Goal: Subscribe to service/newsletter

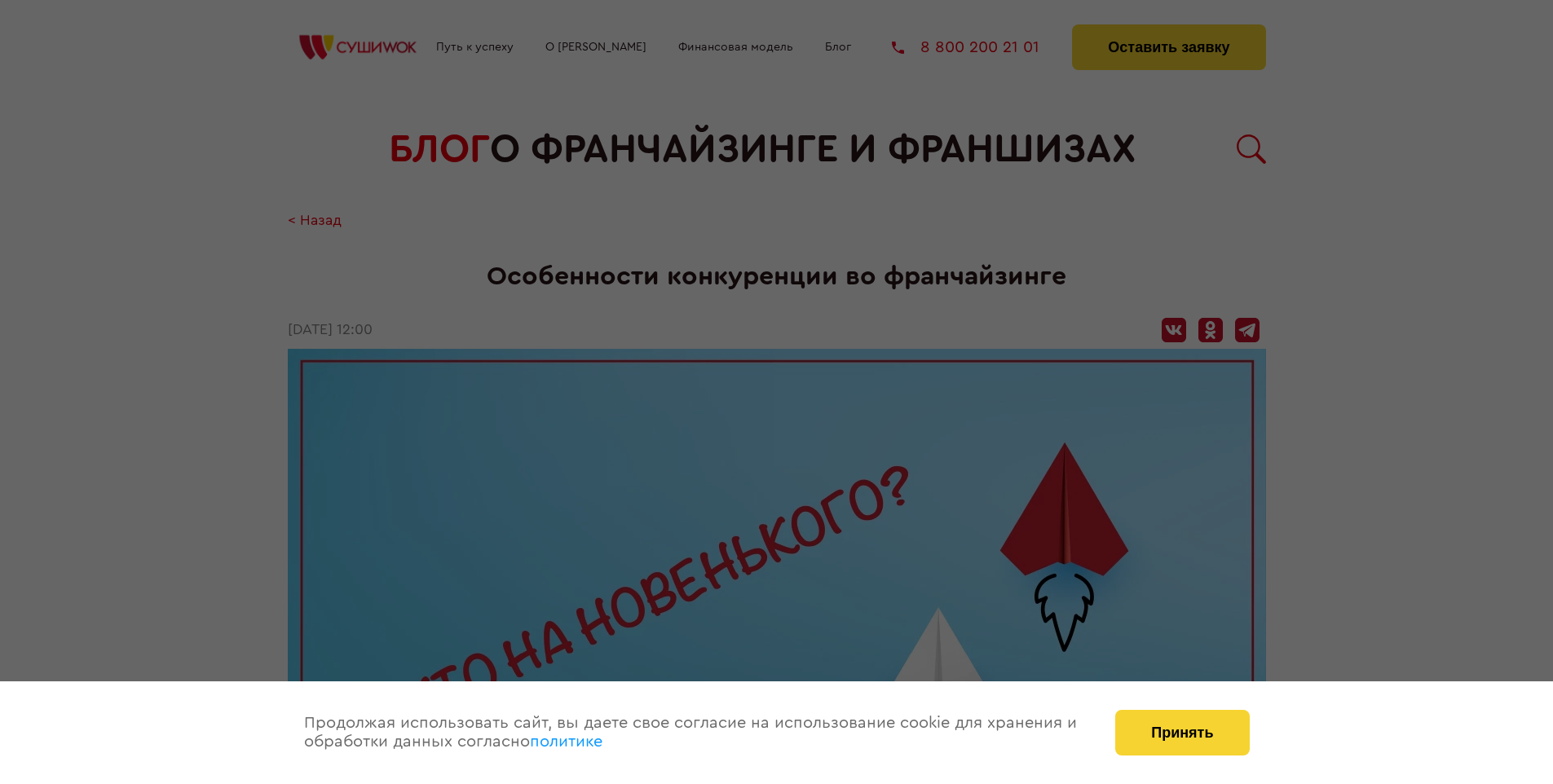
scroll to position [1722, 0]
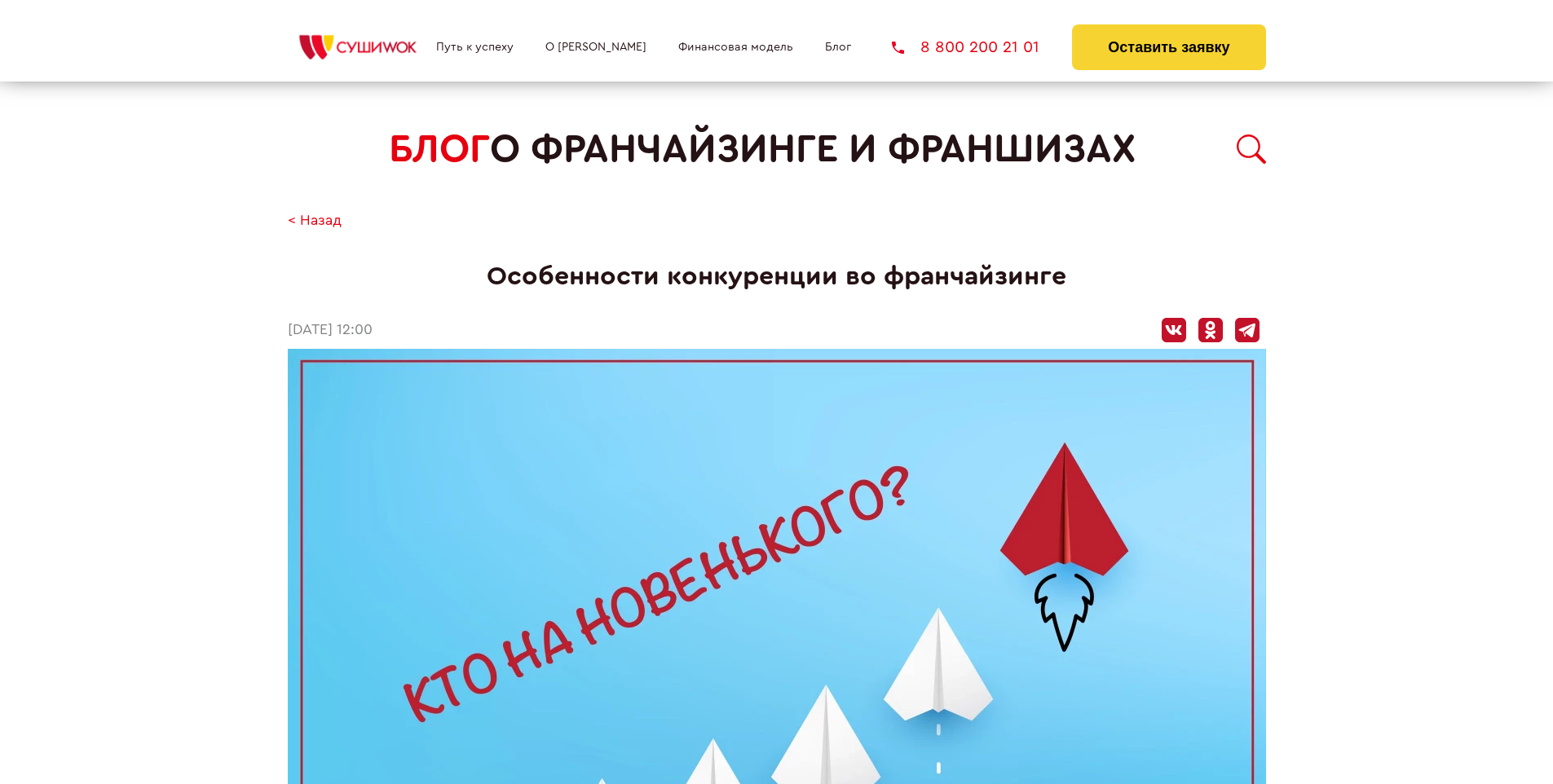
scroll to position [1722, 0]
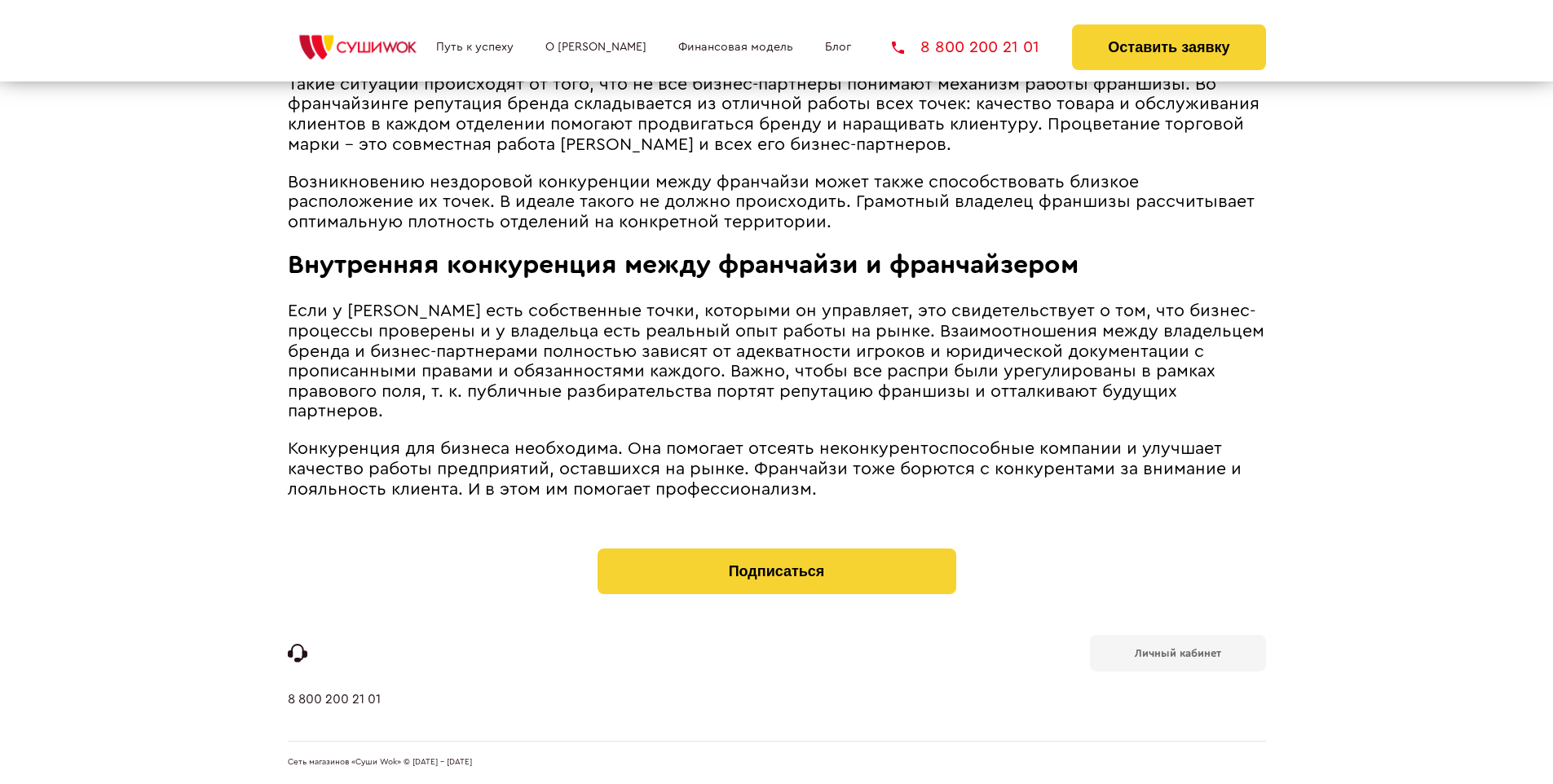
click at [1177, 651] on b "Личный кабинет" at bounding box center [1178, 652] width 86 height 10
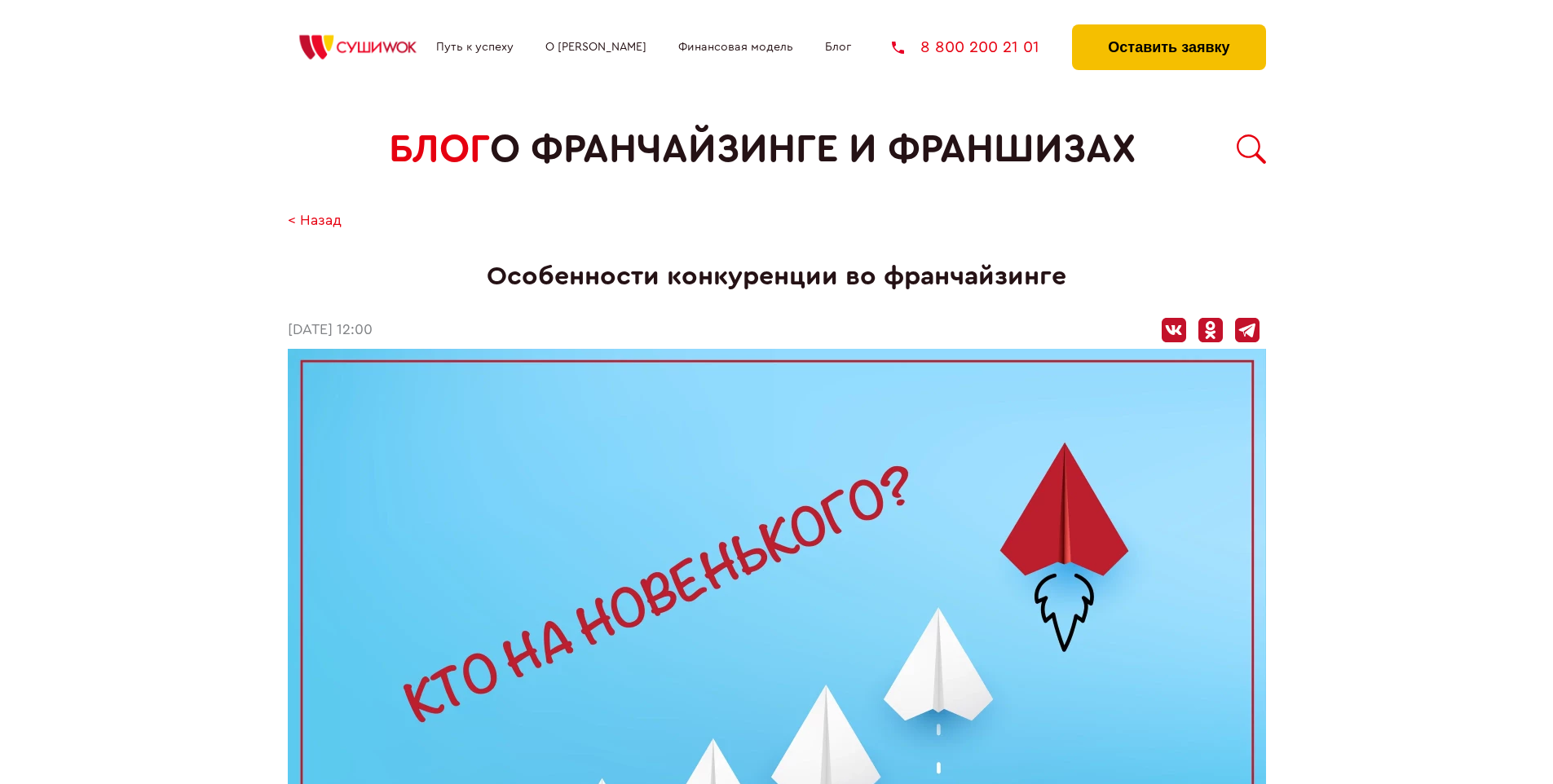
click at [1168, 28] on button "Оставить заявку" at bounding box center [1168, 47] width 193 height 46
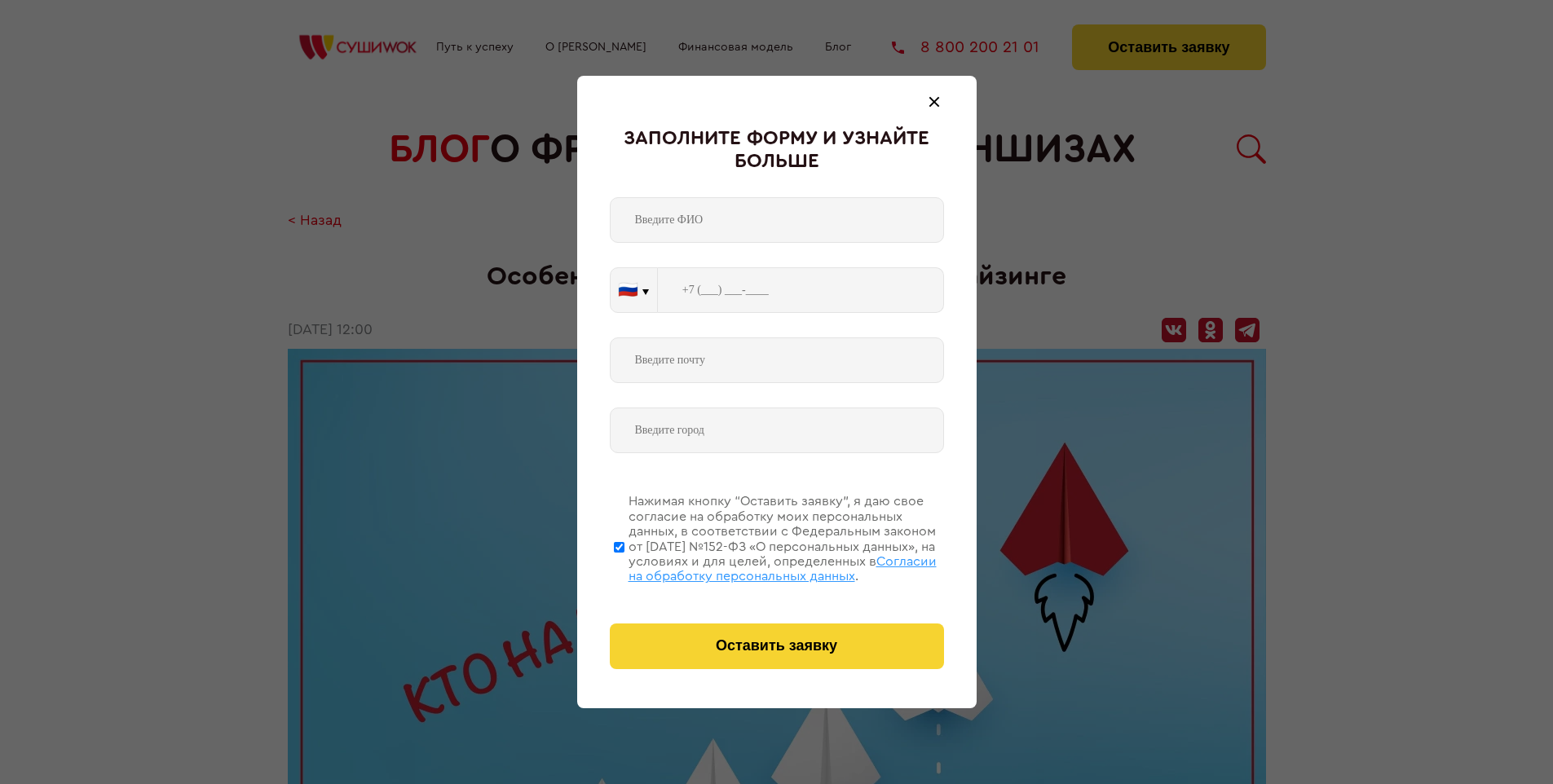
click at [755, 566] on span "Согласии на обработку персональных данных" at bounding box center [782, 569] width 308 height 28
click at [624, 566] on input "Нажимая кнопку “Оставить заявку”, я даю свое согласие на обработку моих персона…" at bounding box center [619, 546] width 10 height 130
checkbox input "false"
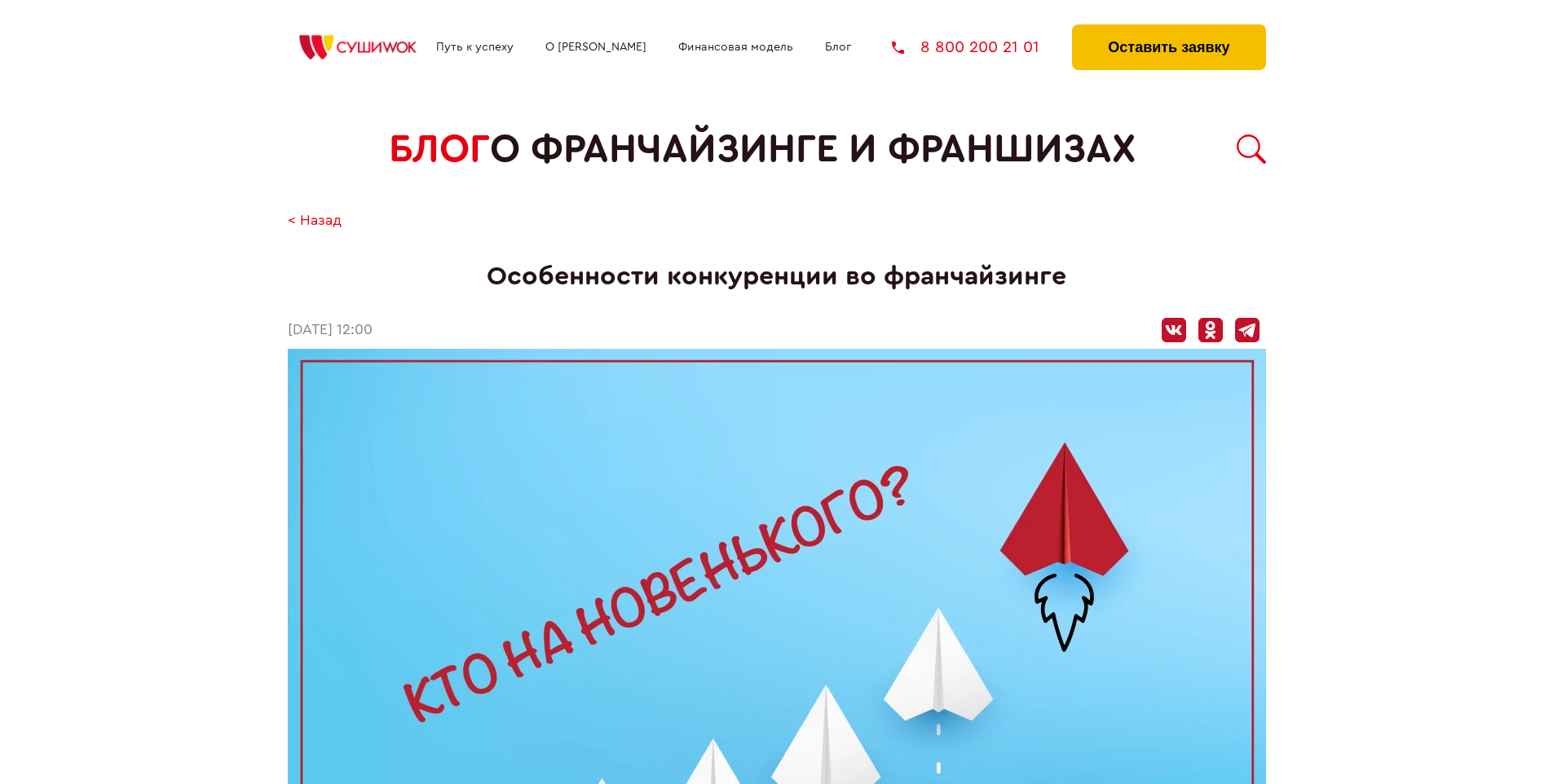
click at [1168, 28] on button "Оставить заявку" at bounding box center [1168, 47] width 193 height 46
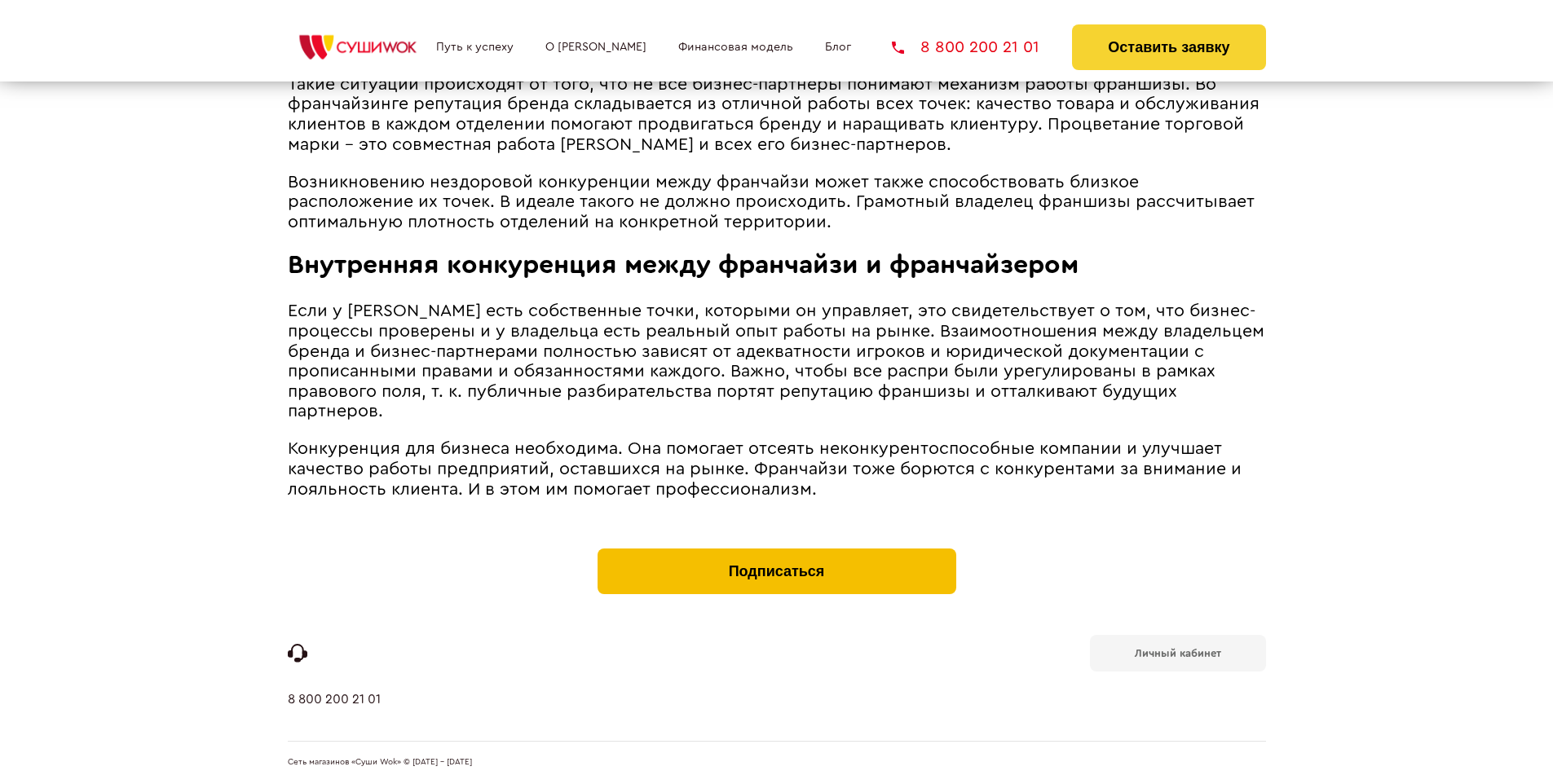
click at [776, 552] on button "Подписаться" at bounding box center [776, 571] width 359 height 46
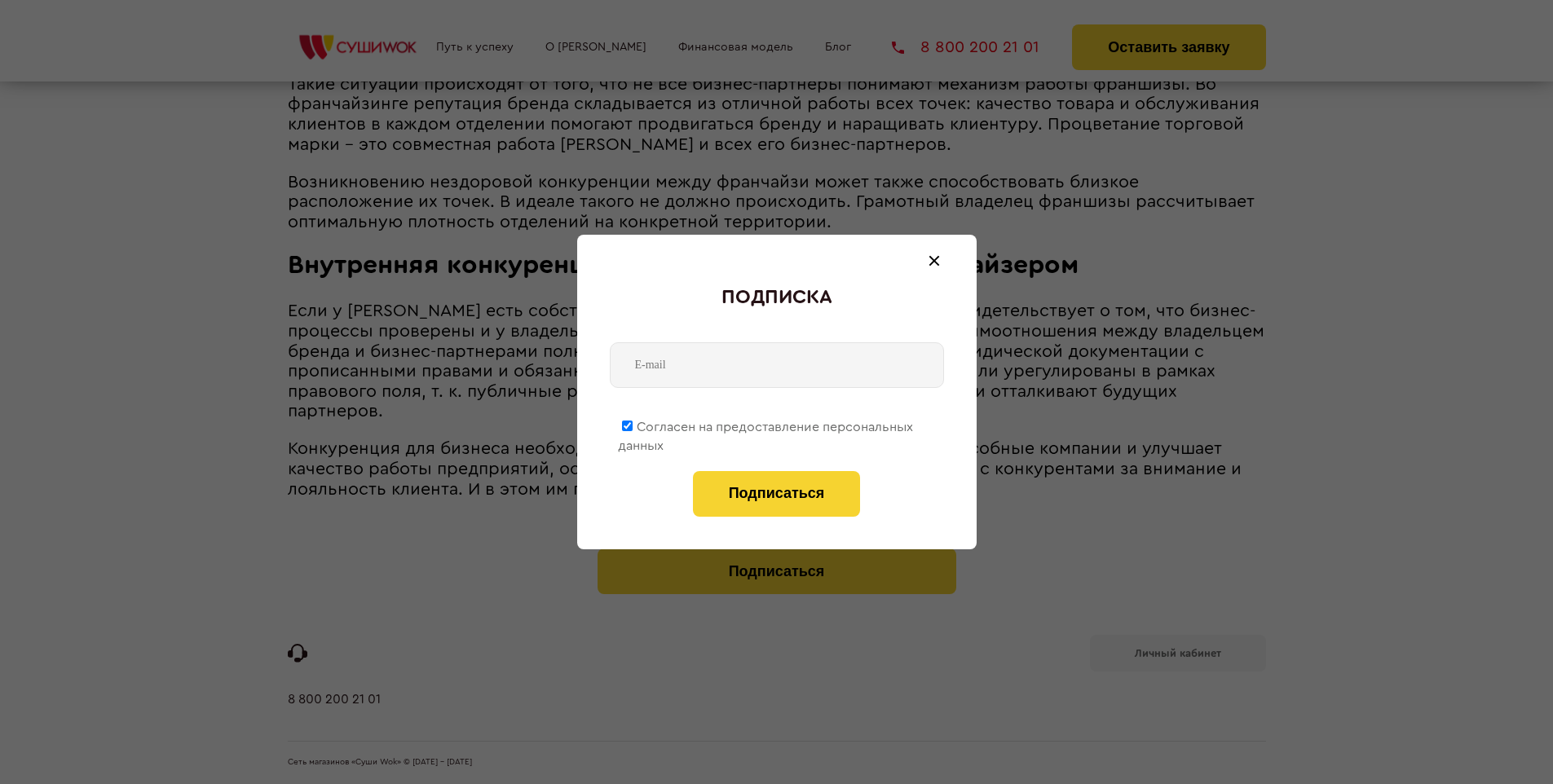
click at [766, 424] on span "Согласен на предоставление персональных данных" at bounding box center [765, 436] width 295 height 32
click at [633, 424] on input "Согласен на предоставление персональных данных" at bounding box center [626, 425] width 10 height 10
checkbox input "false"
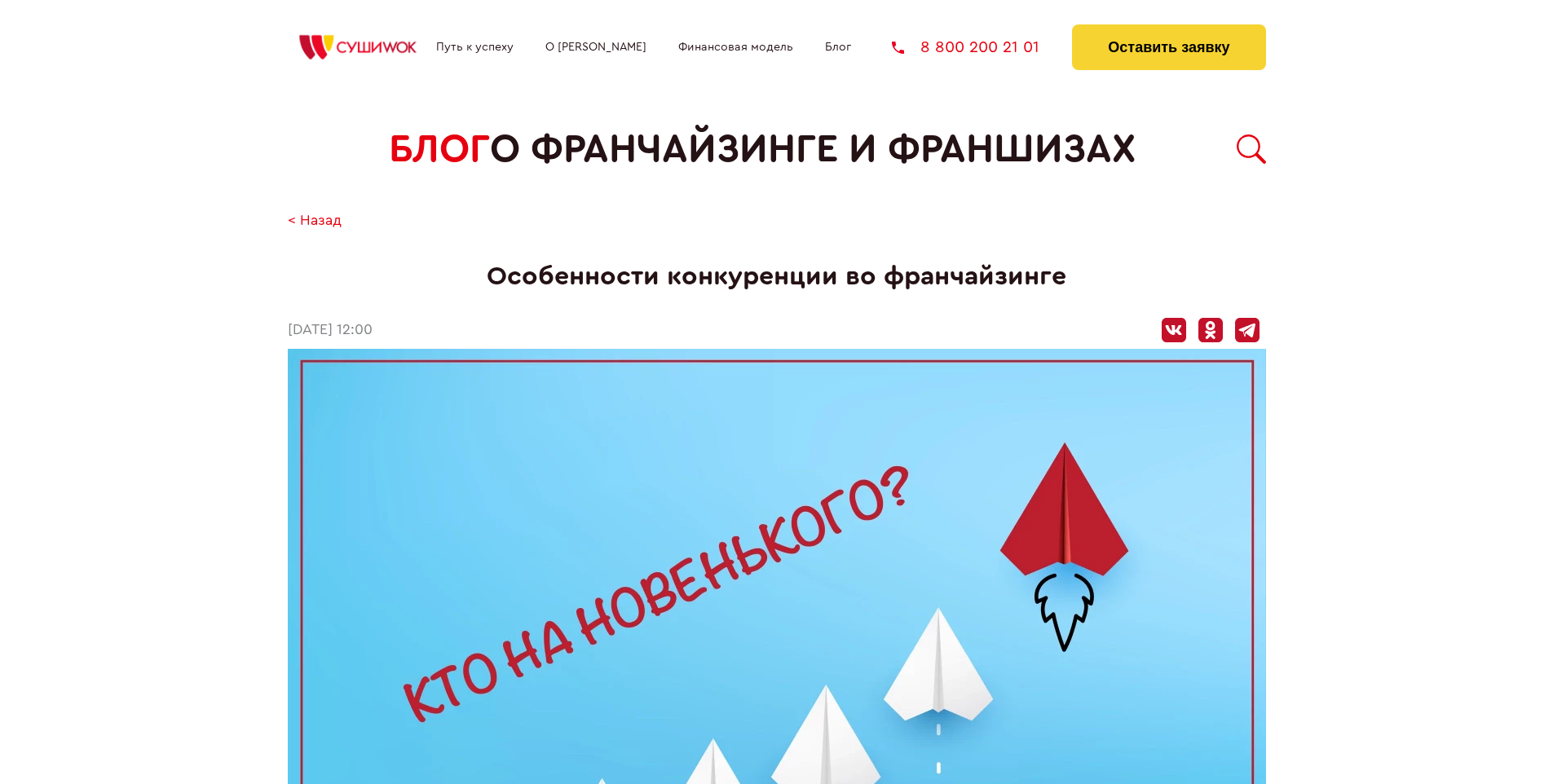
scroll to position [1722, 0]
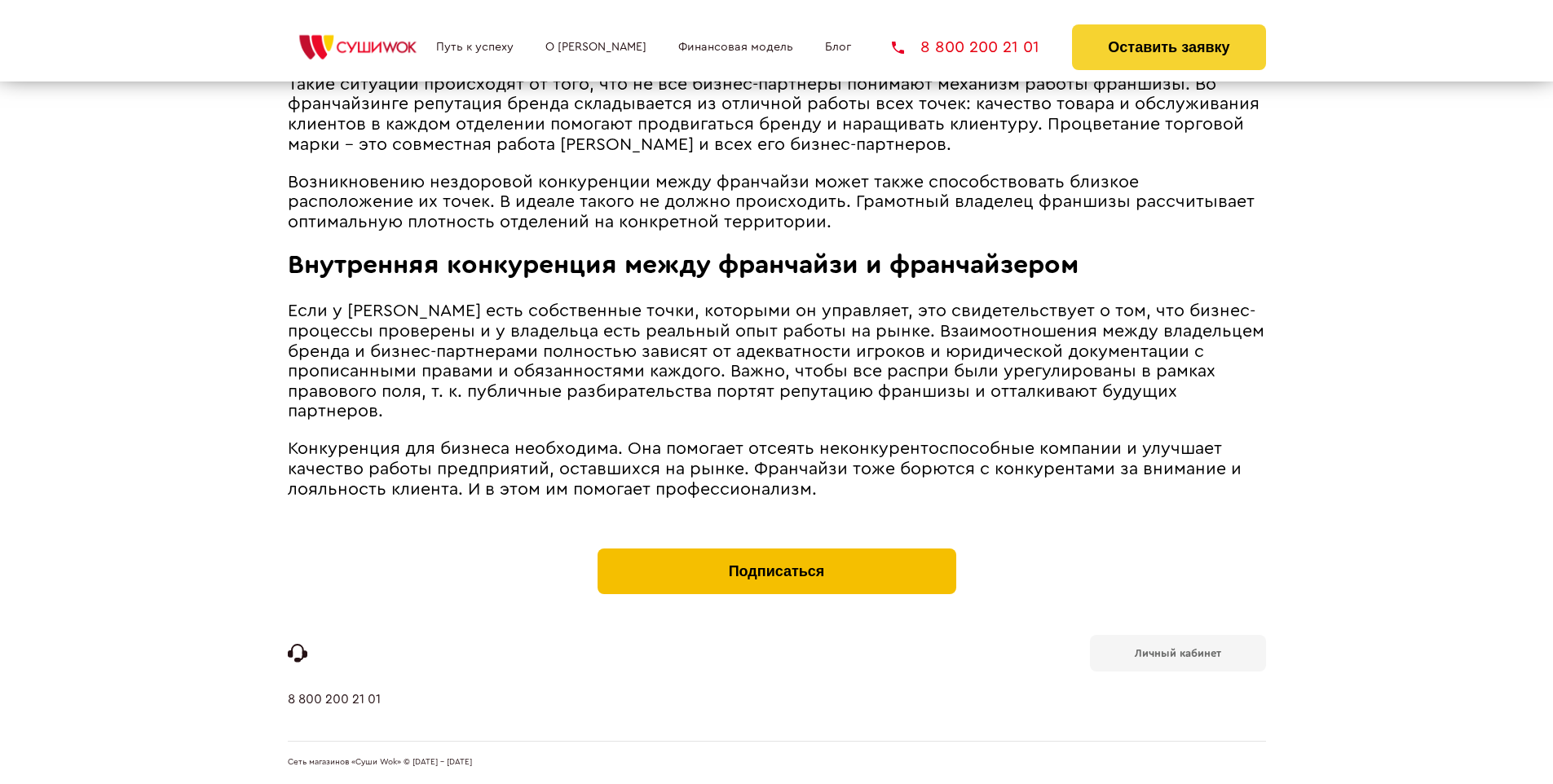
click at [776, 552] on button "Подписаться" at bounding box center [776, 571] width 359 height 46
